Goal: Information Seeking & Learning: Learn about a topic

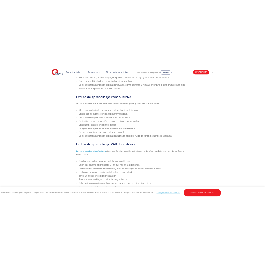
scroll to position [494, 0]
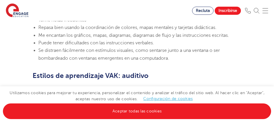
click at [202, 33] on font "Me encantan los gráficos, mapas, diagramas, diagramas de flujo y las instruccio…" at bounding box center [133, 35] width 191 height 5
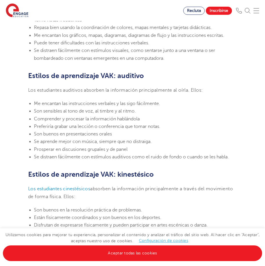
click at [139, 17] on section "Encontrar trabajo Todas las vacantes Contamos con una de las bases de datos más…" at bounding box center [92, 10] width 184 height 21
